Goal: Navigation & Orientation: Find specific page/section

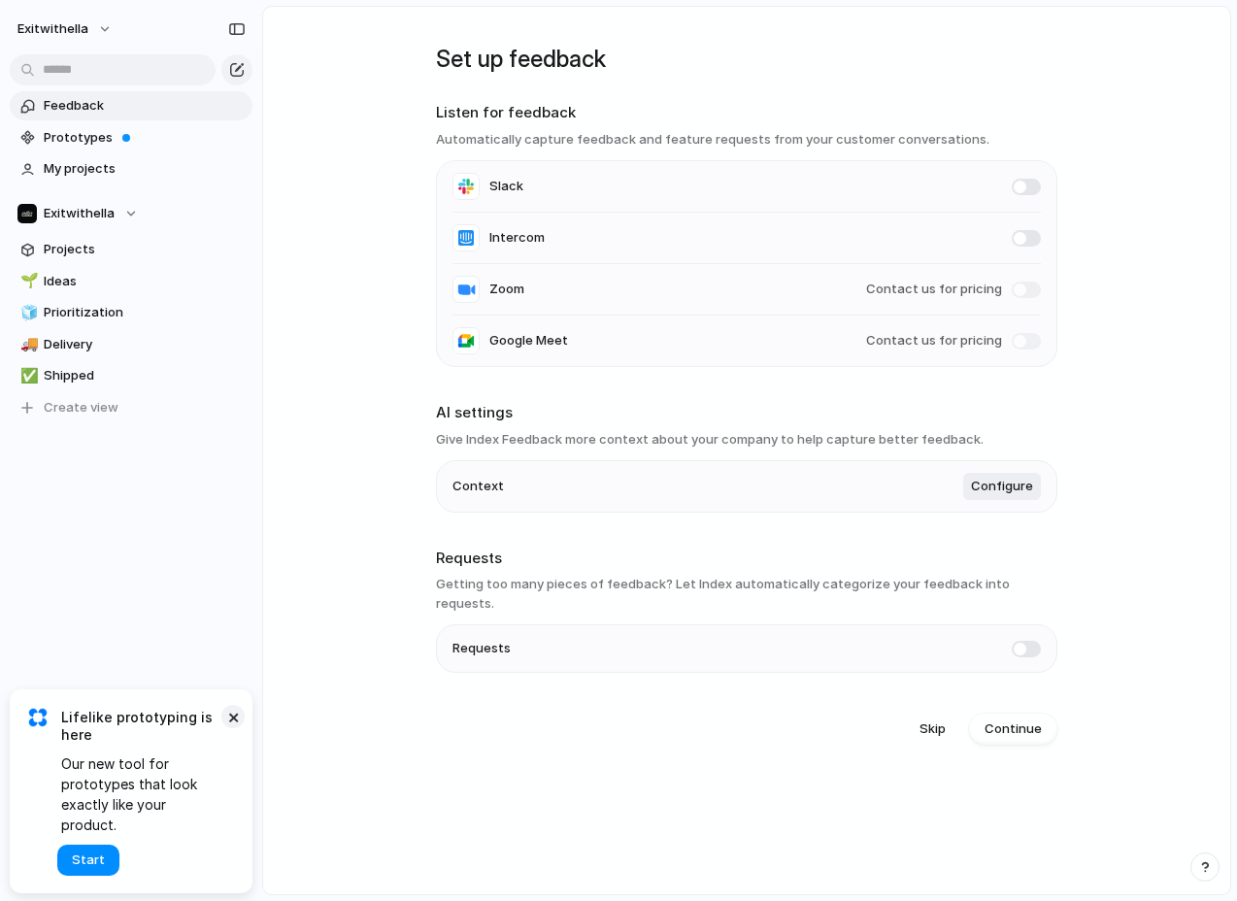
click at [237, 728] on button "×" at bounding box center [232, 716] width 23 height 23
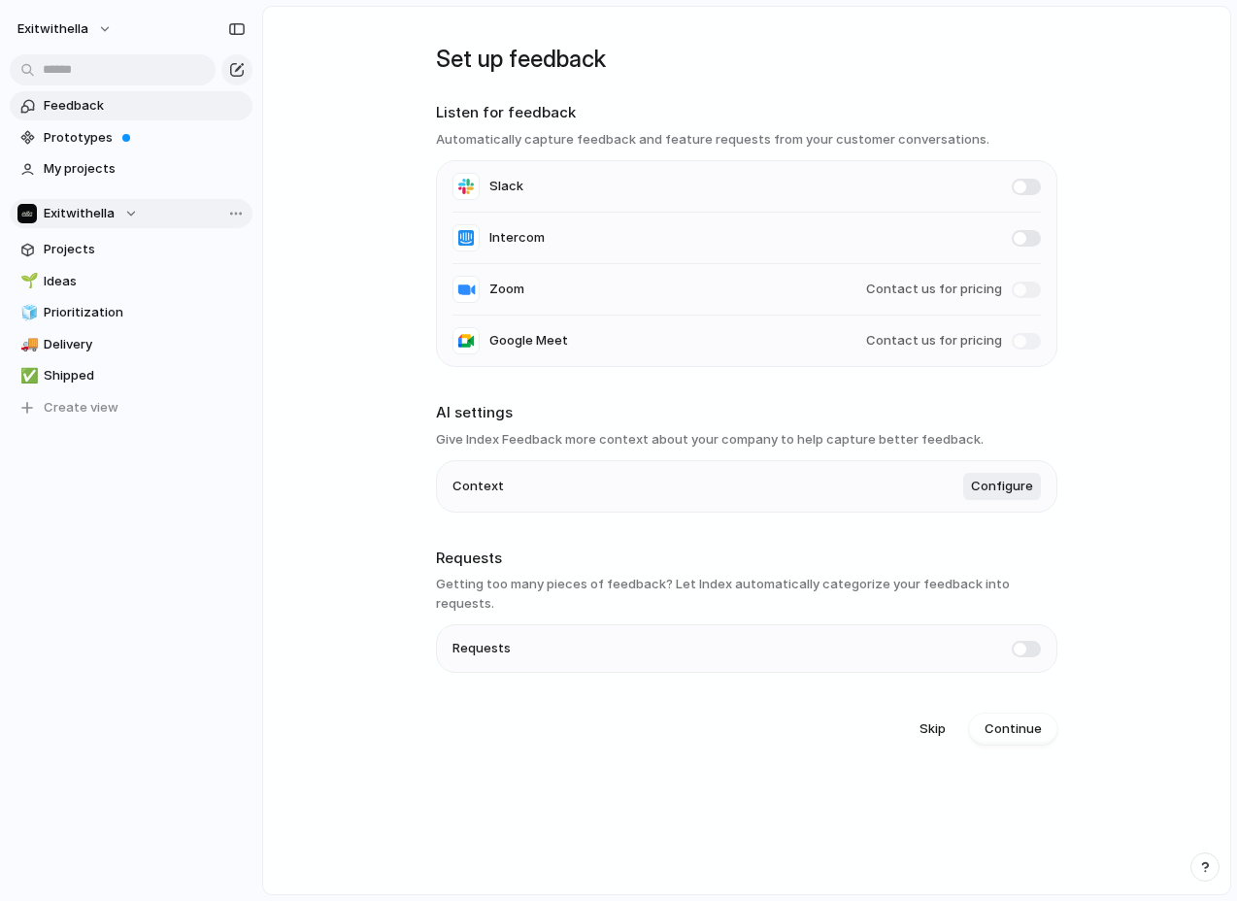
click at [124, 214] on div "Exitwithella" at bounding box center [77, 213] width 120 height 19
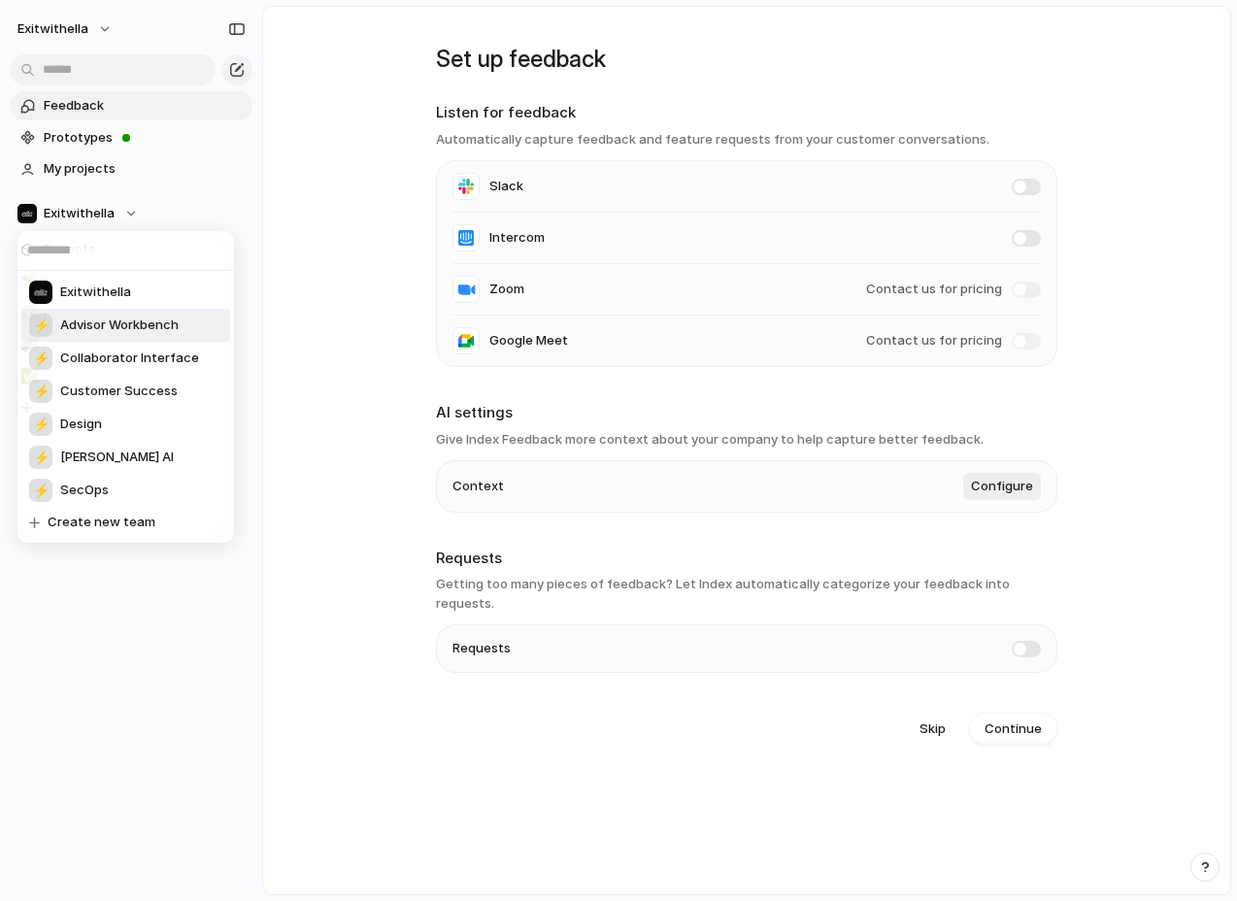
click at [140, 331] on span "Advisor Workbench" at bounding box center [119, 325] width 118 height 19
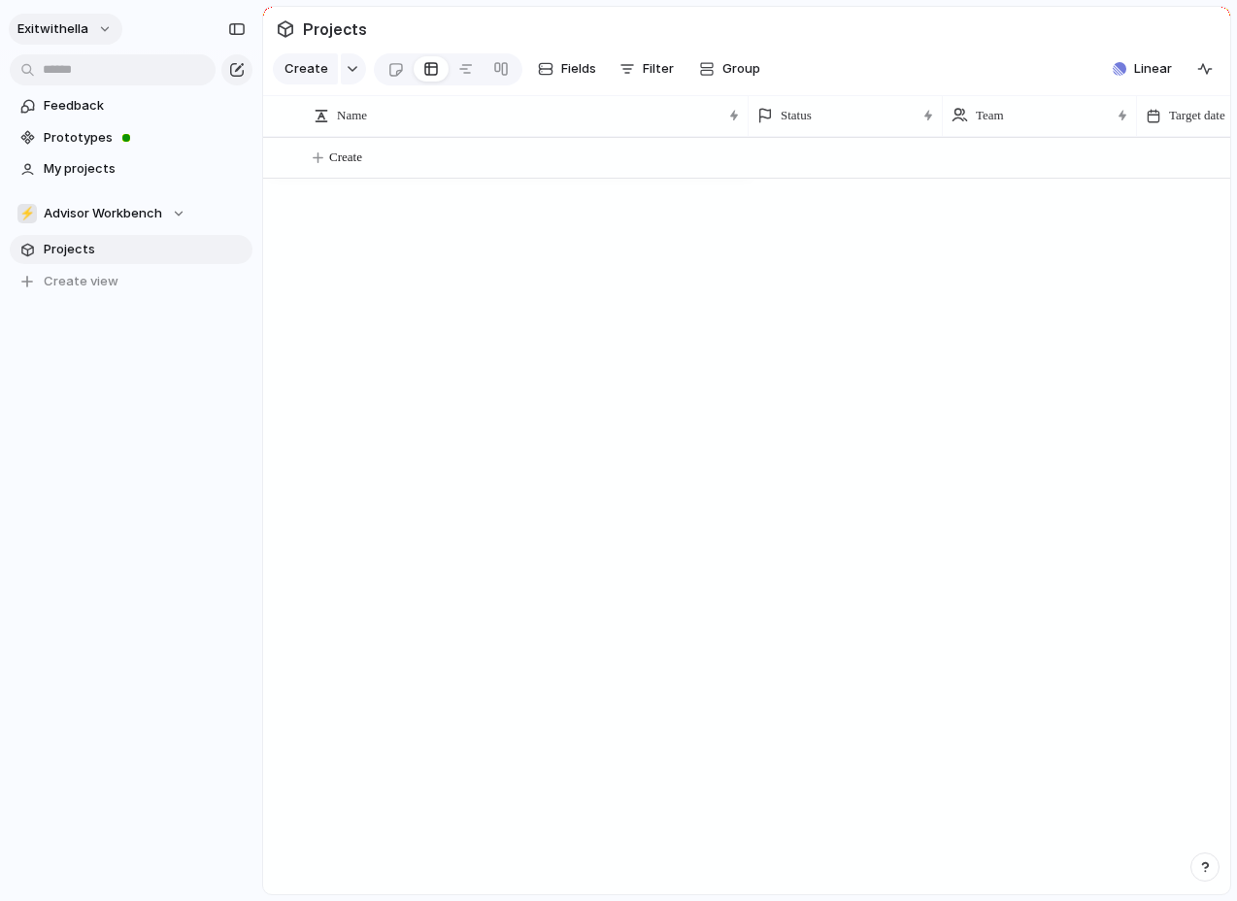
click at [111, 29] on button "exitwithella" at bounding box center [66, 29] width 114 height 31
click at [122, 69] on li "Settings" at bounding box center [94, 72] width 161 height 31
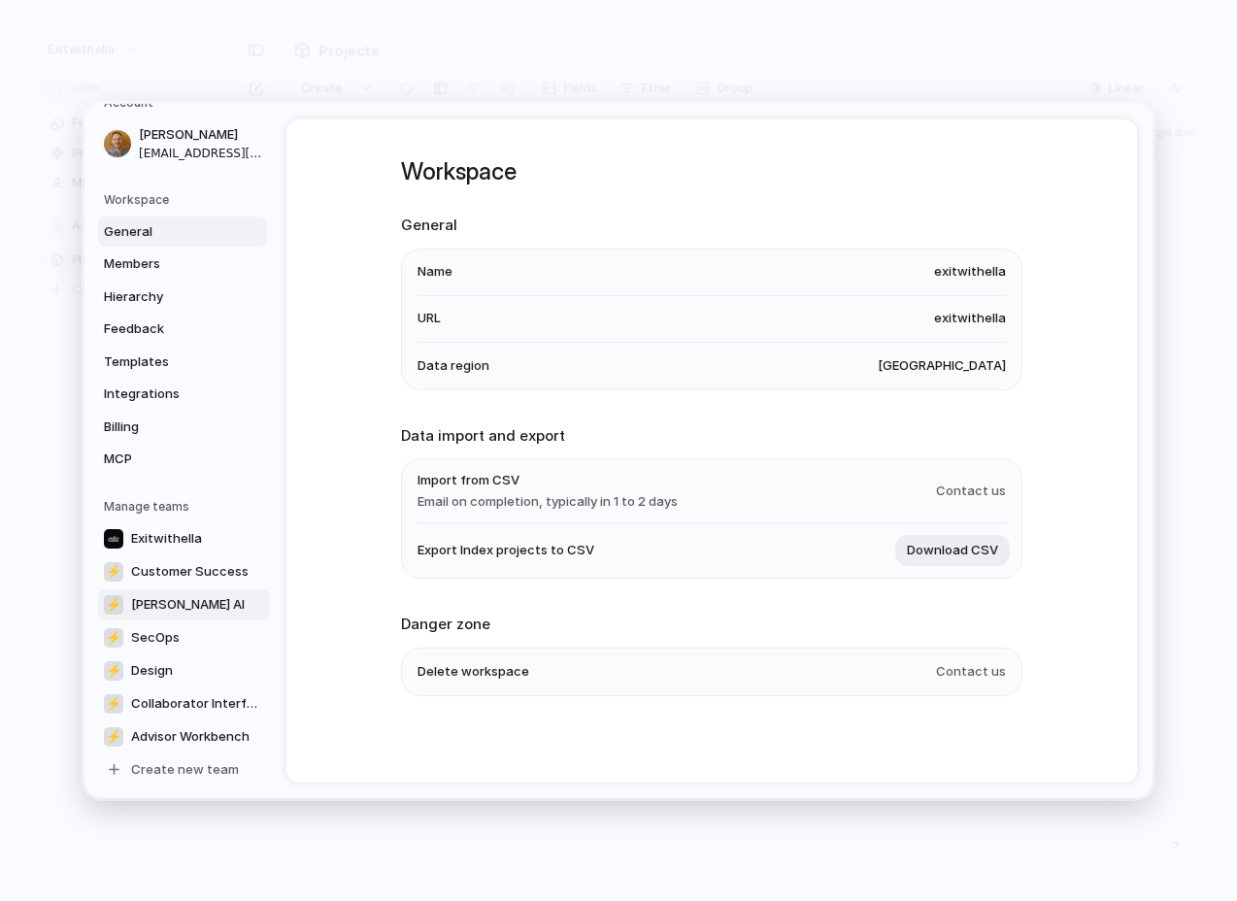
scroll to position [35, 0]
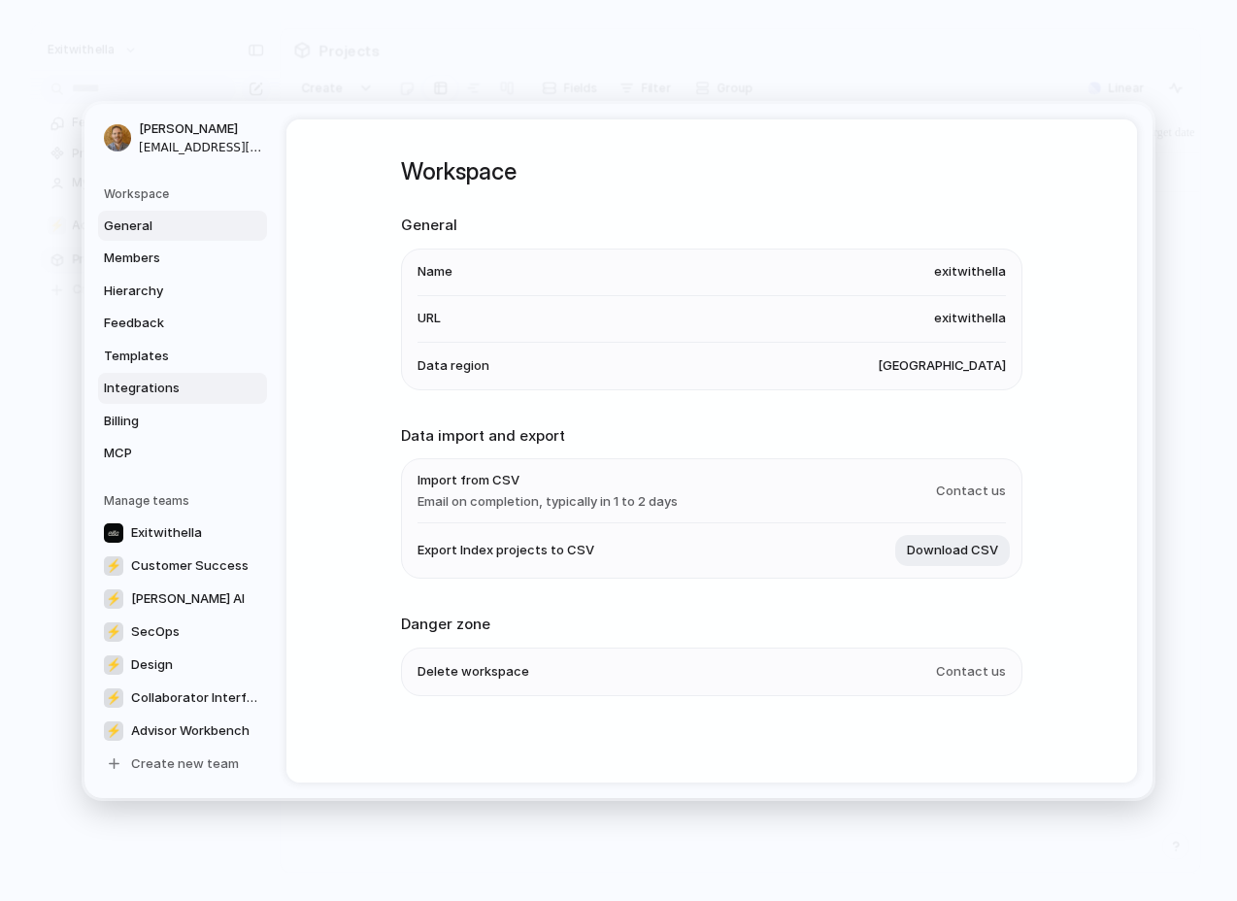
click at [170, 391] on span "Integrations" at bounding box center [166, 388] width 124 height 19
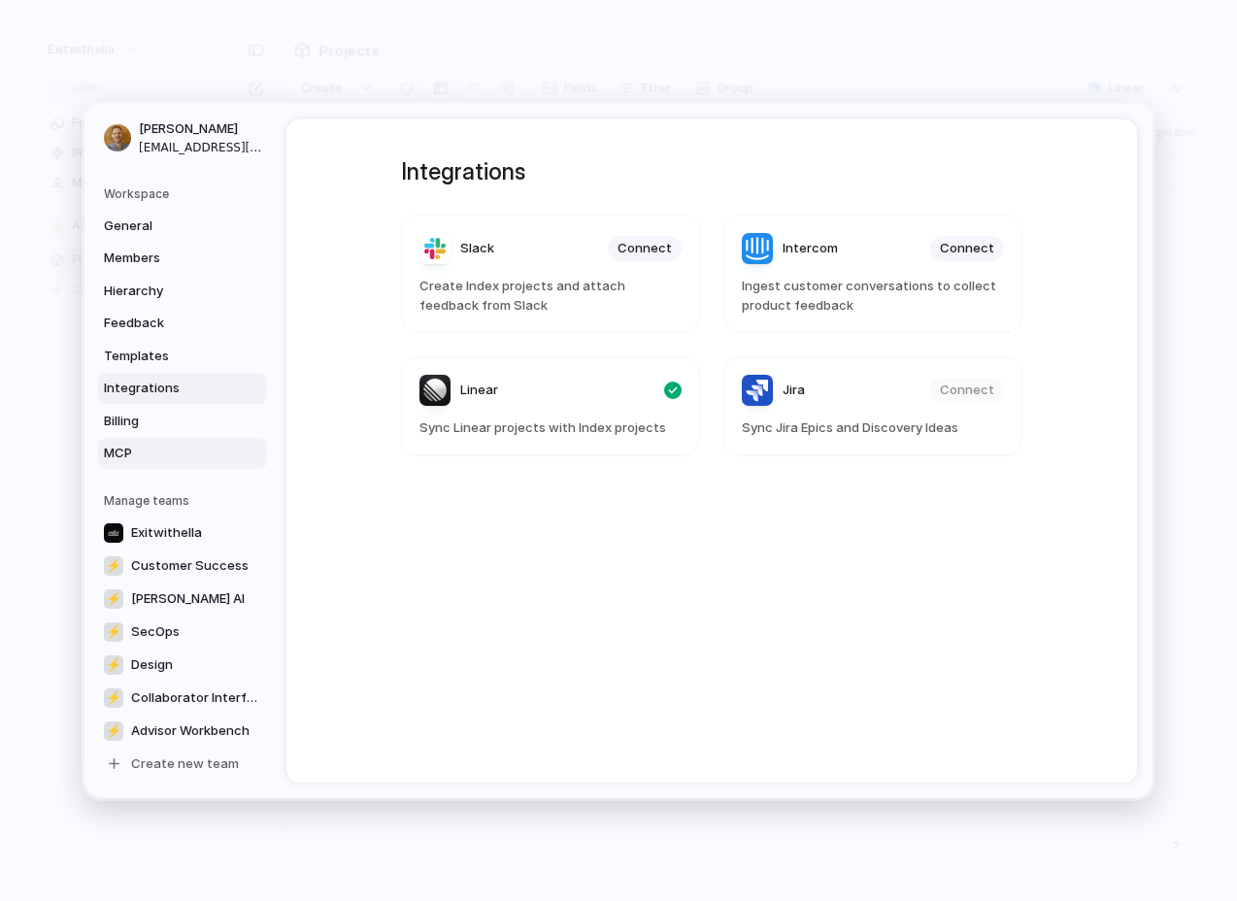
click at [153, 439] on link "MCP" at bounding box center [182, 453] width 169 height 31
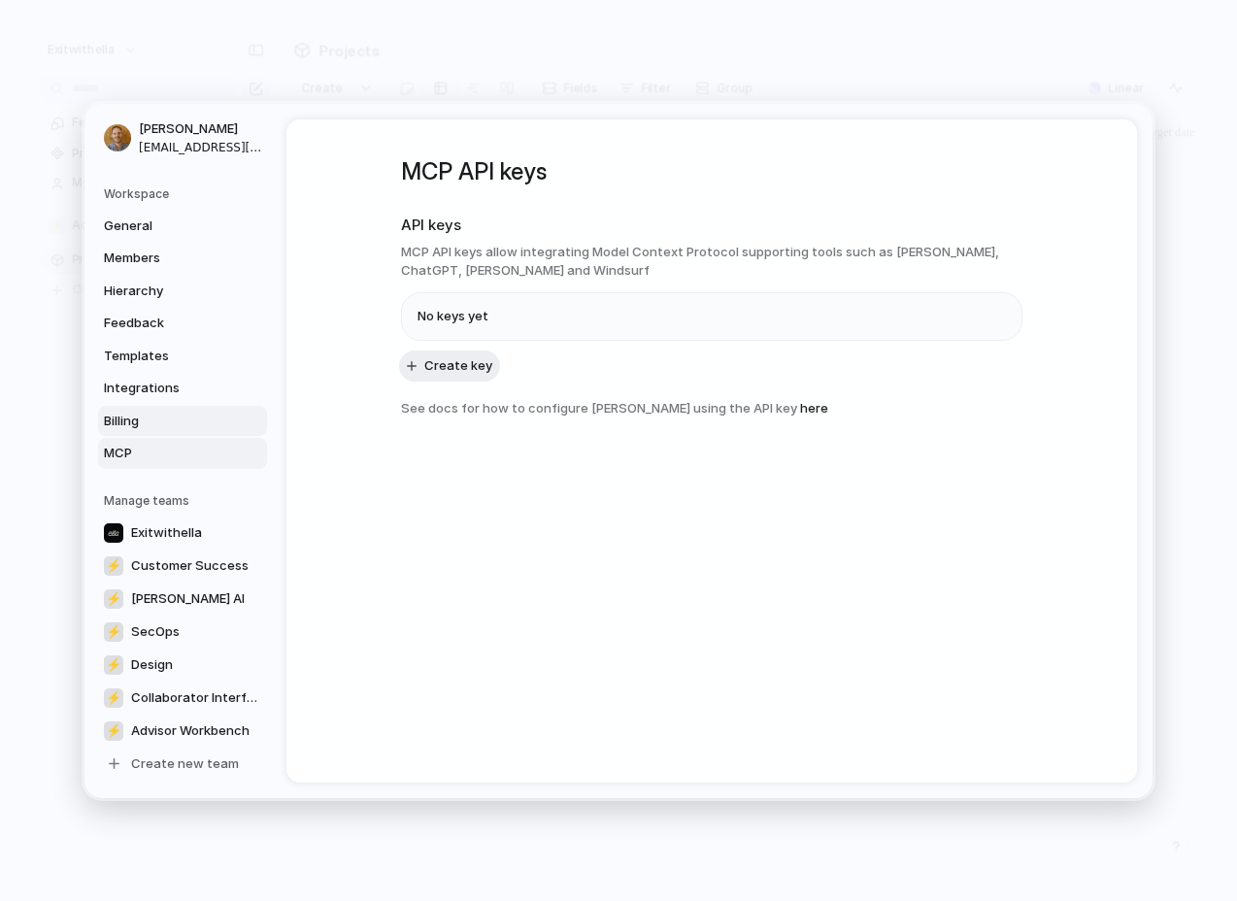
click at [145, 415] on span "Billing" at bounding box center [166, 420] width 124 height 19
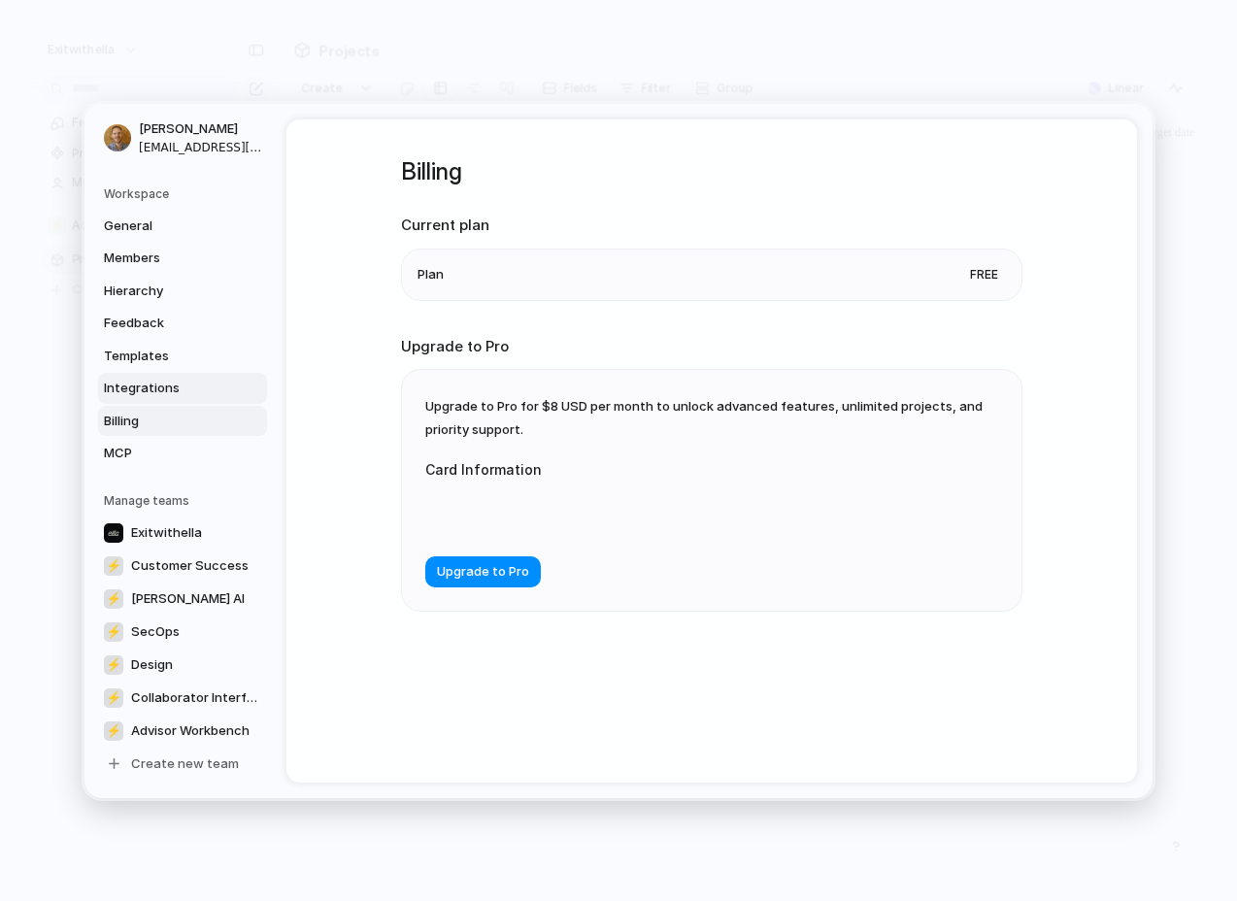
click at [149, 386] on span "Integrations" at bounding box center [166, 388] width 124 height 19
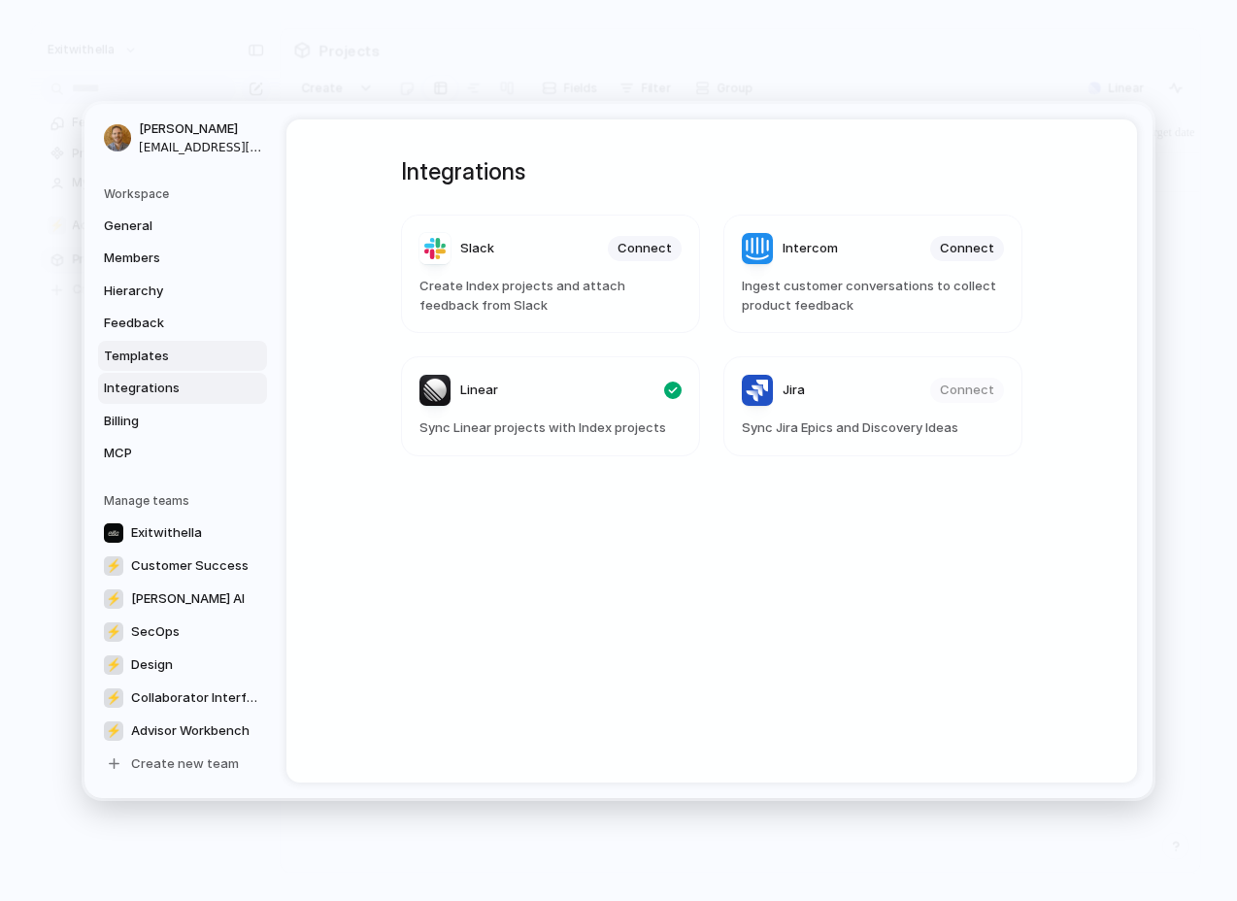
click at [149, 352] on span "Templates" at bounding box center [166, 355] width 124 height 19
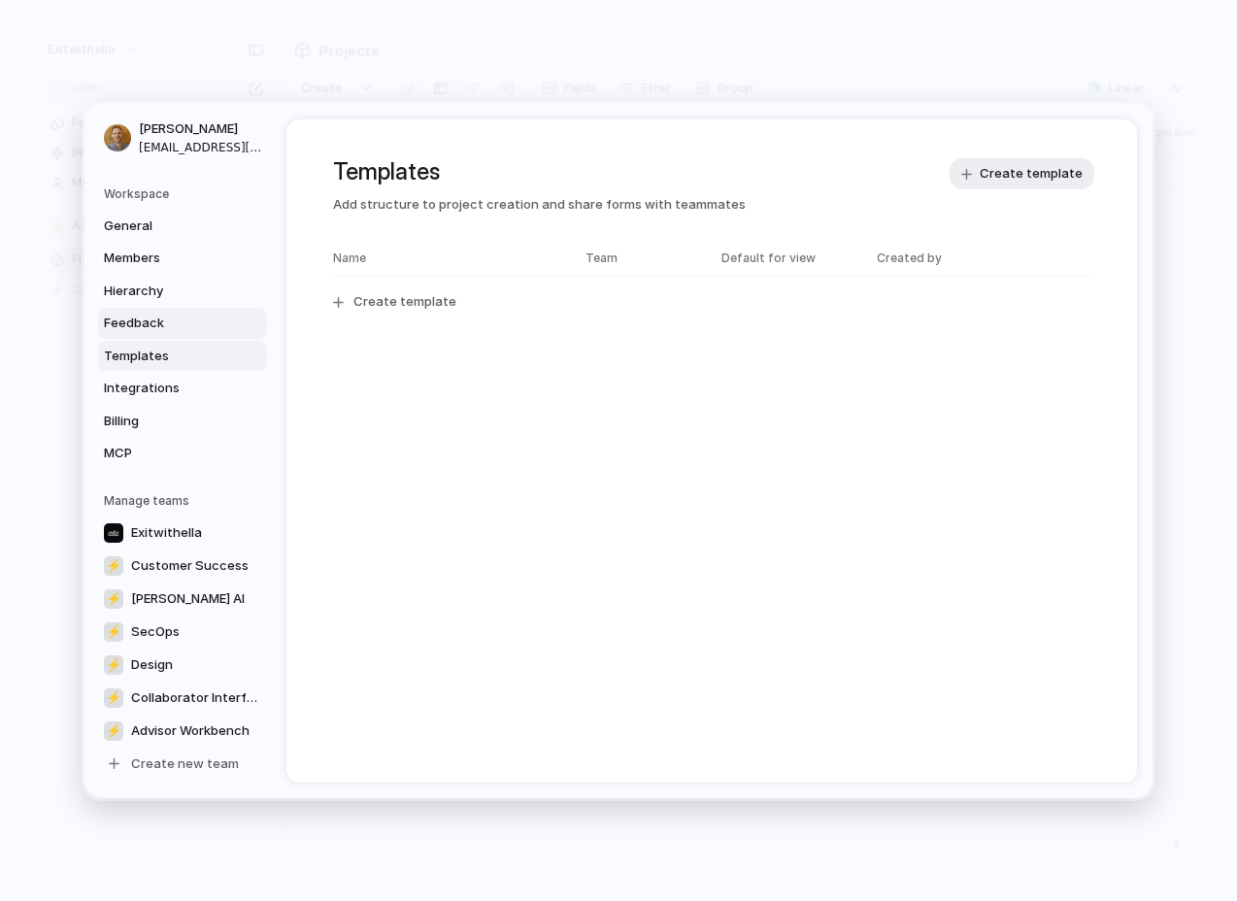
click at [154, 329] on span "Feedback" at bounding box center [166, 323] width 124 height 19
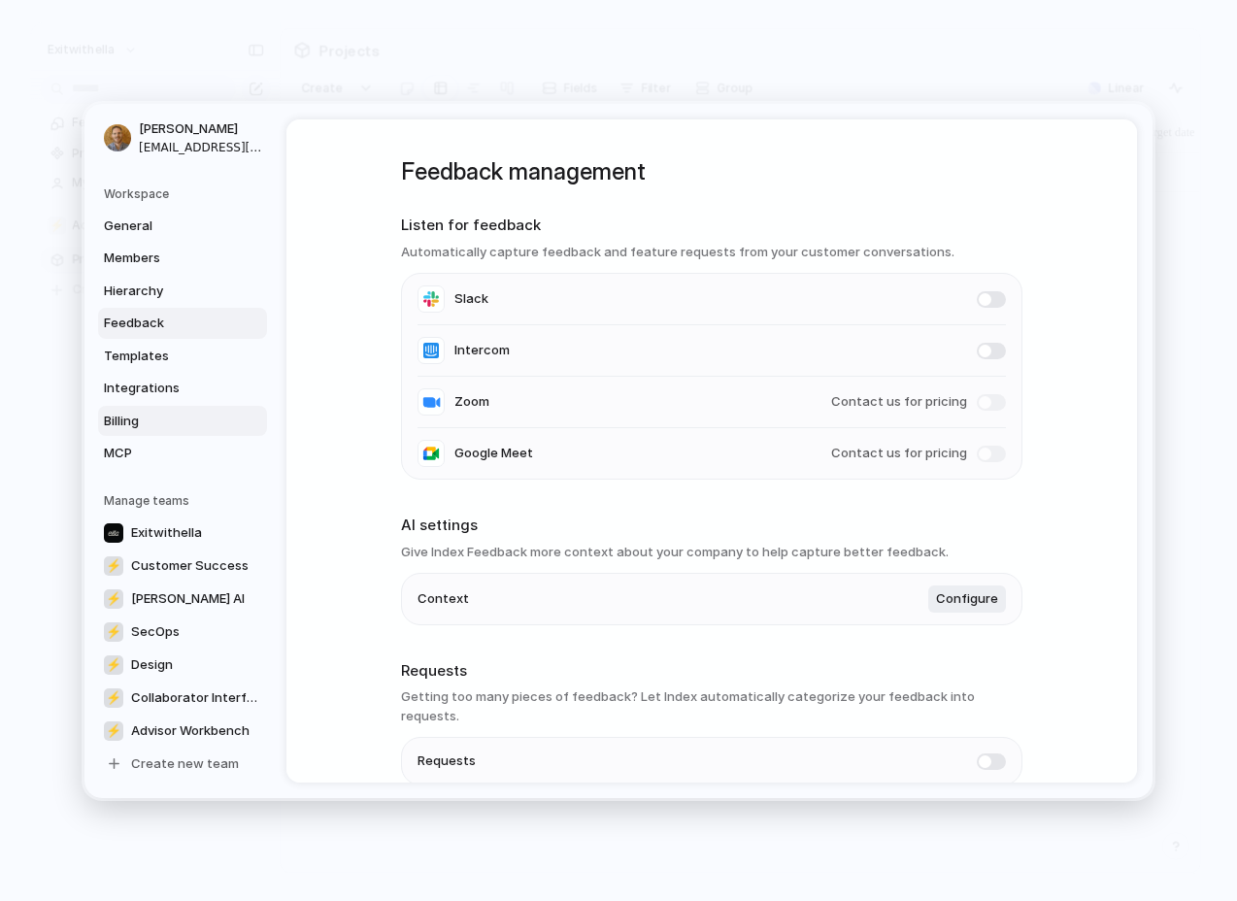
click at [165, 422] on span "Billing" at bounding box center [166, 420] width 124 height 19
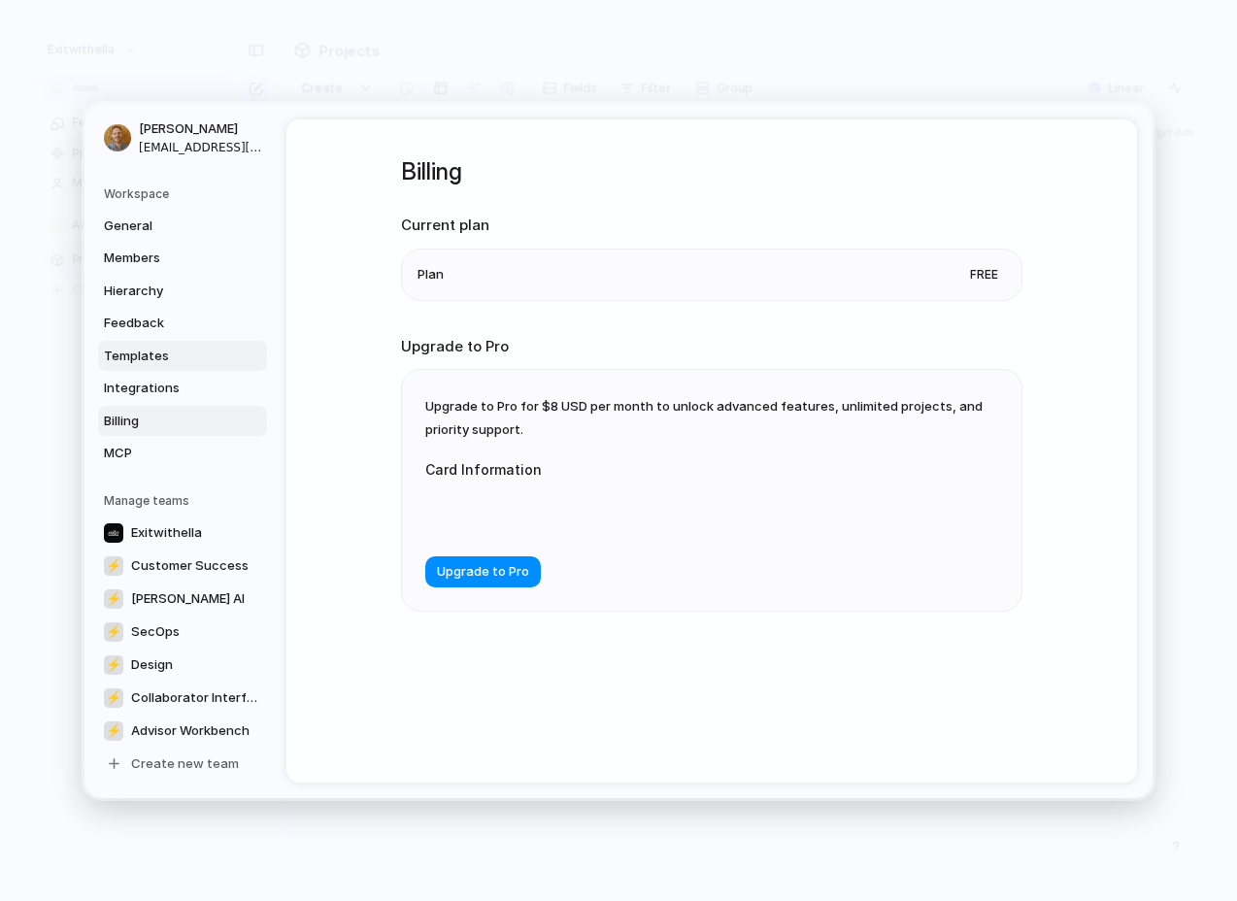
click at [171, 344] on link "Templates" at bounding box center [182, 355] width 169 height 31
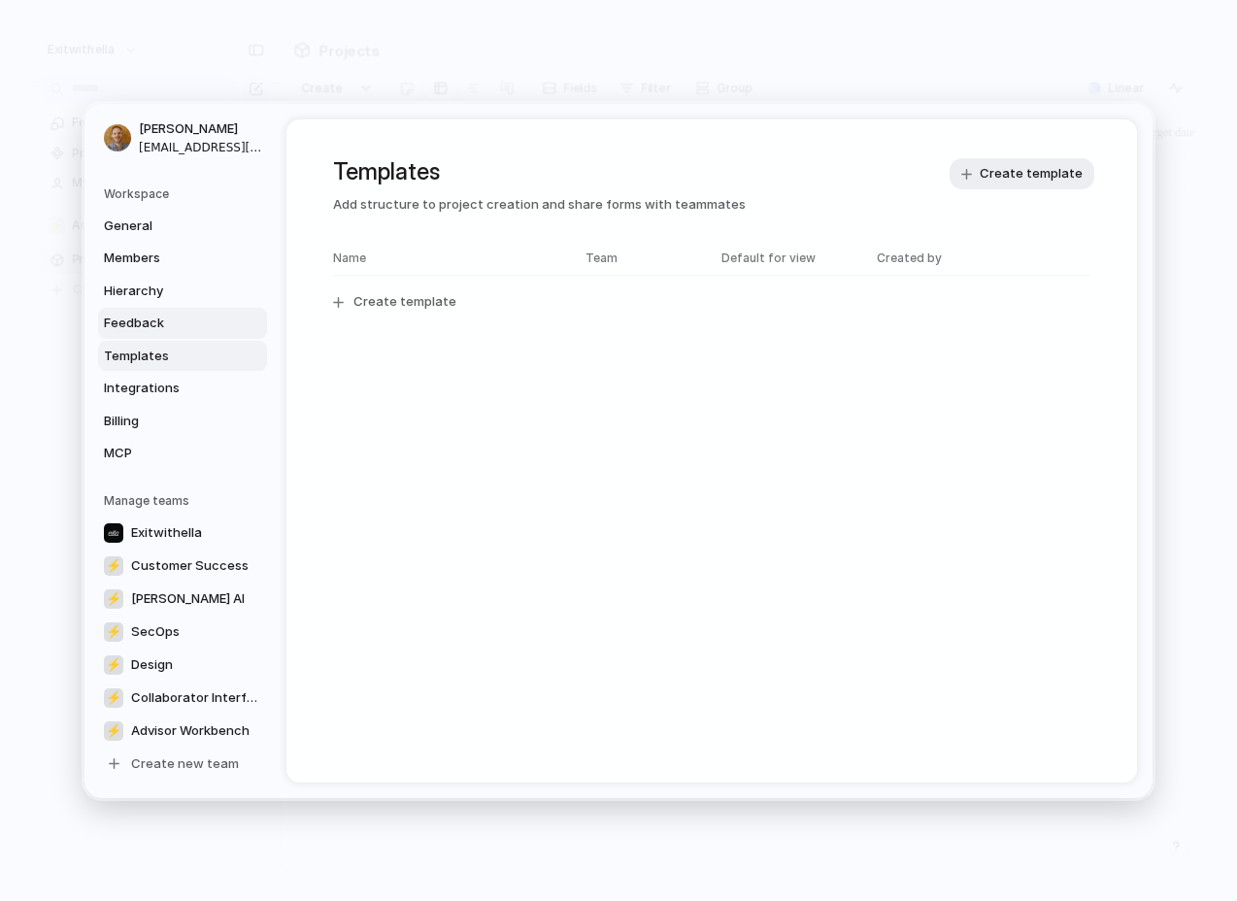
click at [162, 330] on span "Feedback" at bounding box center [166, 323] width 124 height 19
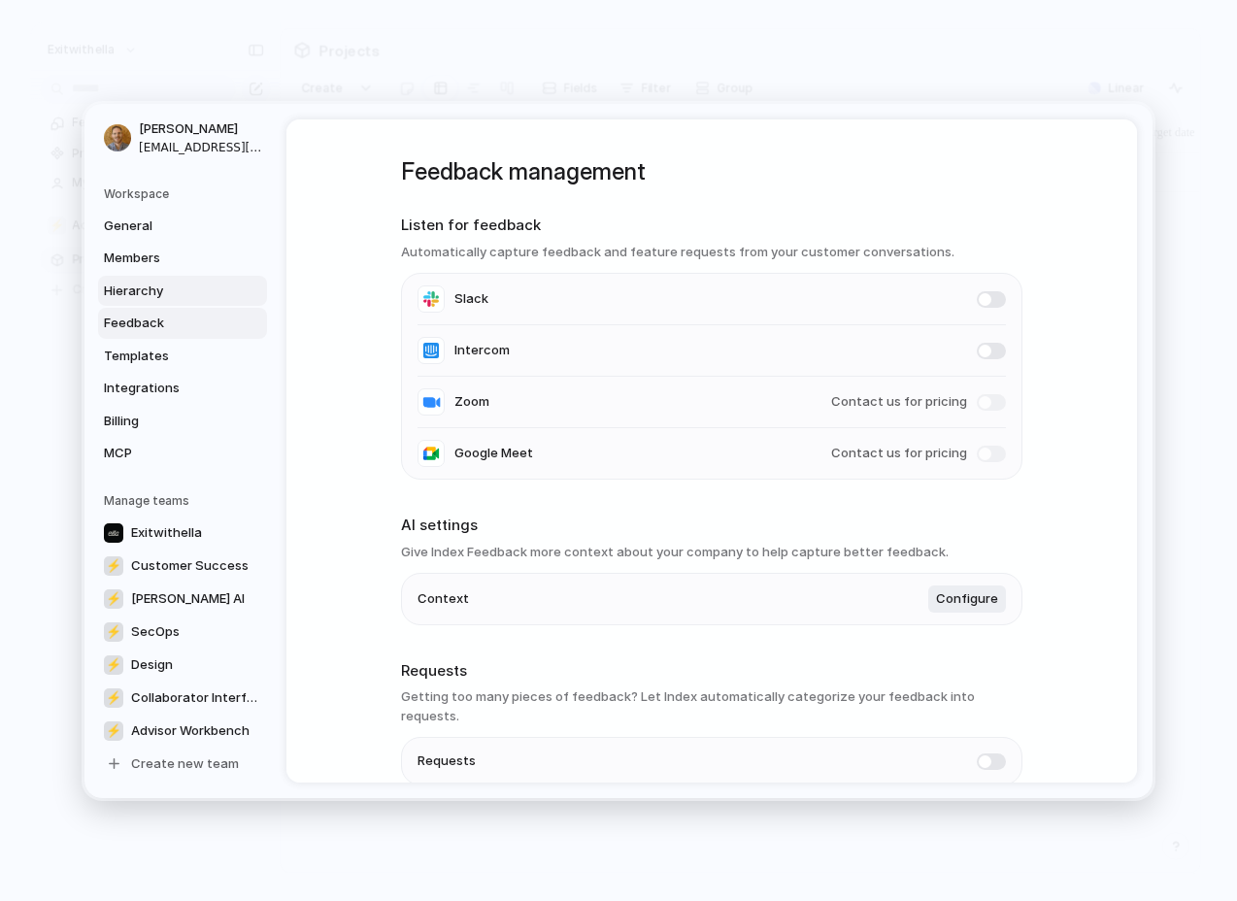
click at [153, 298] on span "Hierarchy" at bounding box center [166, 290] width 124 height 19
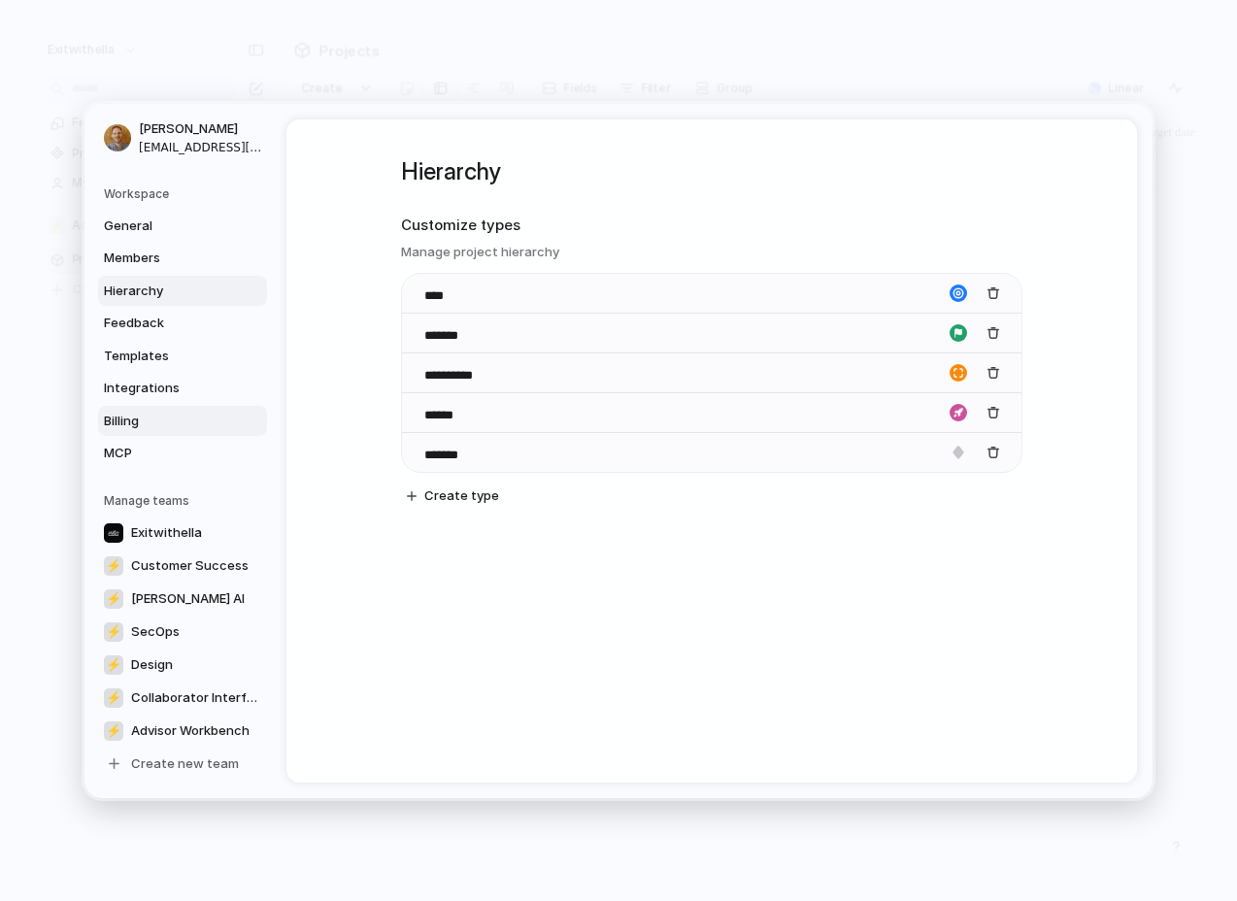
click at [146, 416] on span "Billing" at bounding box center [166, 420] width 124 height 19
